Goal: Find specific page/section: Find specific page/section

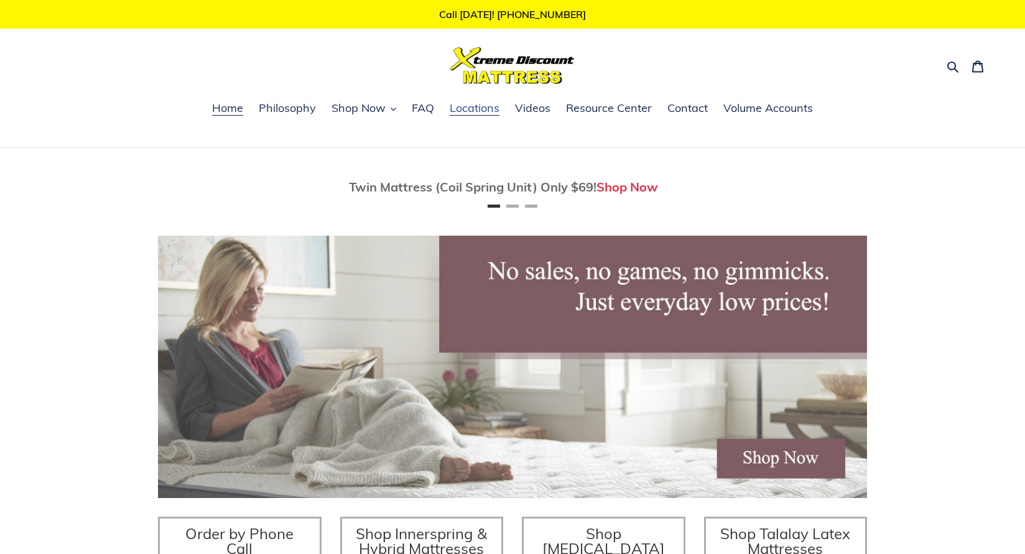
click at [462, 109] on span "Locations" at bounding box center [475, 108] width 50 height 15
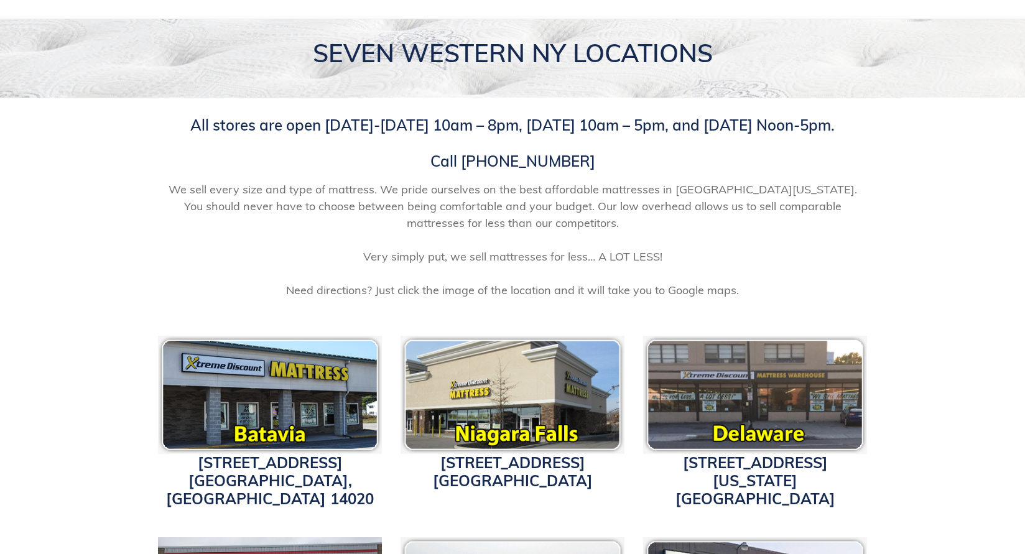
scroll to position [187, 0]
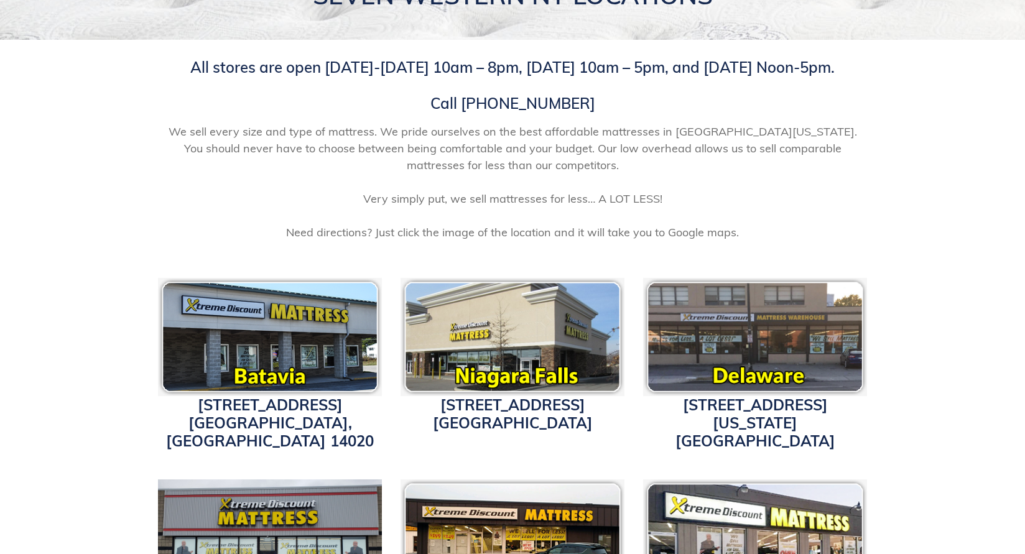
click at [503, 363] on img at bounding box center [512, 337] width 224 height 118
click at [527, 402] on link "1340 Military Road Niagara Falls, NY 14304" at bounding box center [513, 413] width 160 height 37
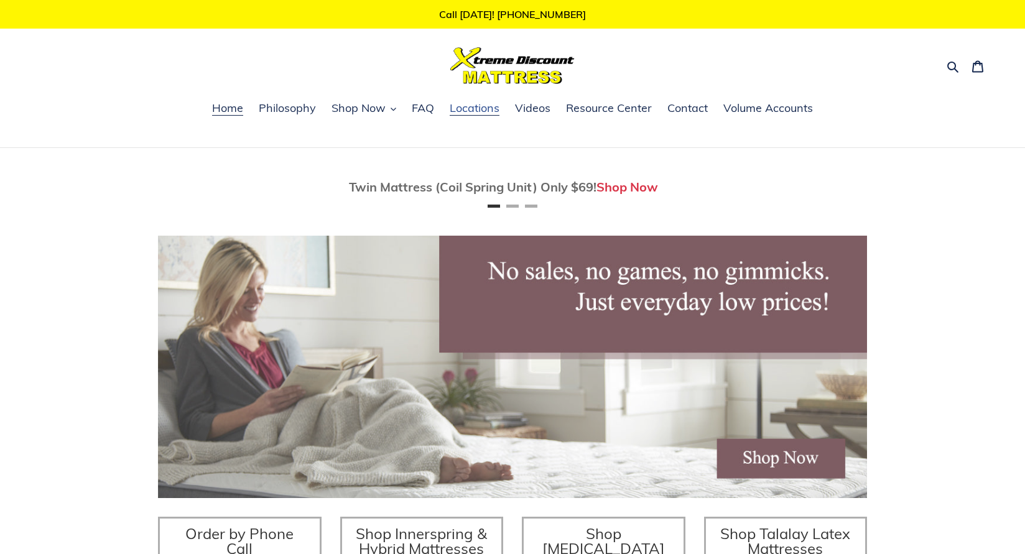
click at [479, 102] on span "Locations" at bounding box center [475, 108] width 50 height 15
